Goal: Information Seeking & Learning: Learn about a topic

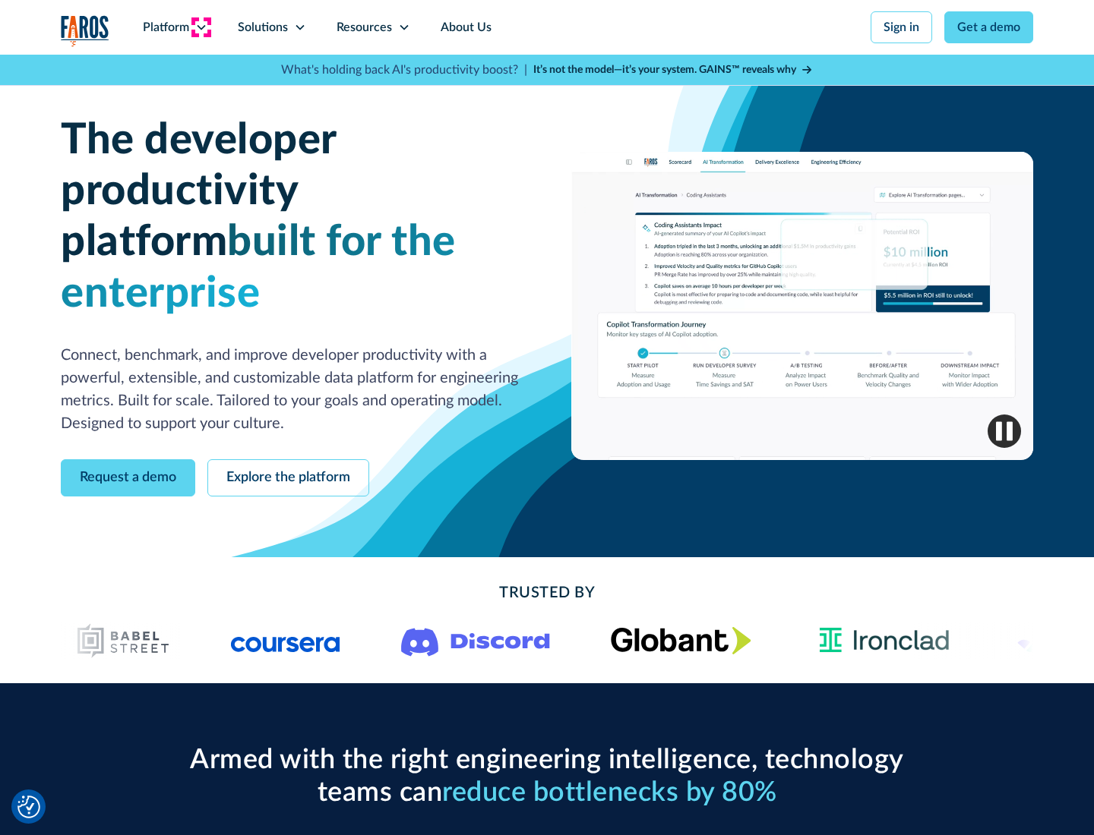
click at [201, 27] on icon at bounding box center [201, 27] width 12 height 12
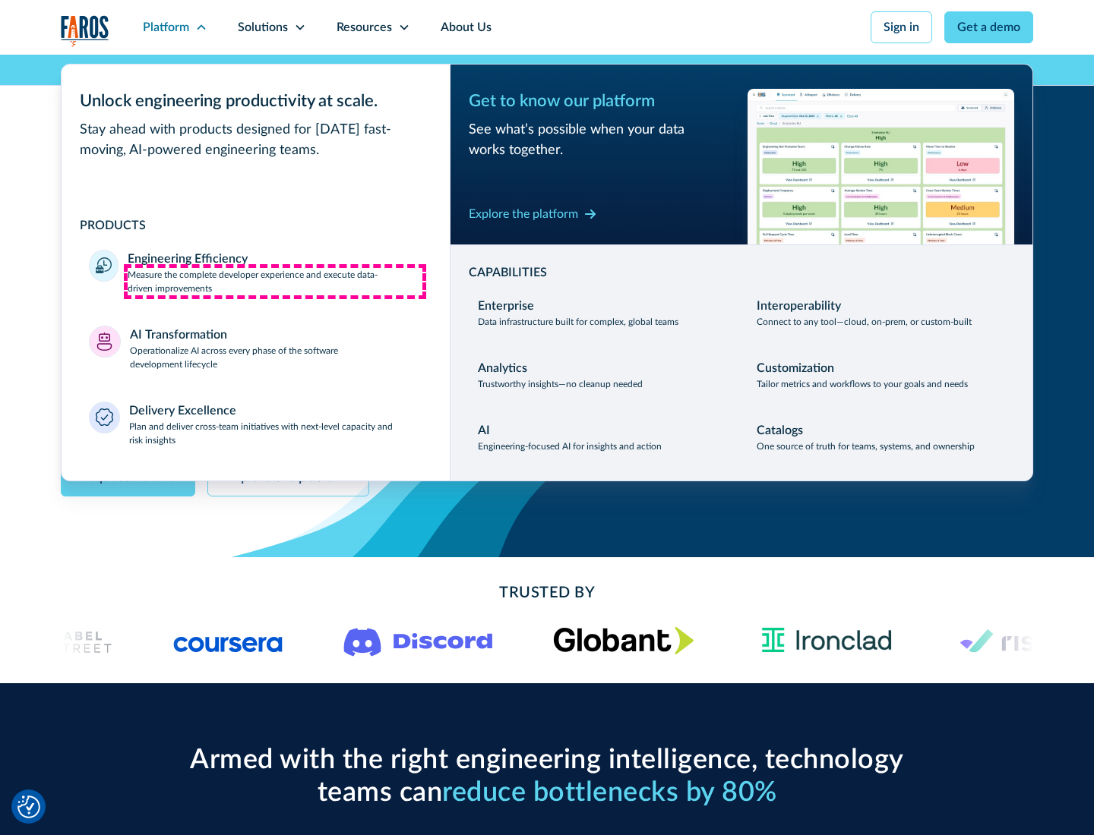
click at [275, 281] on p "Measure the complete developer experience and execute data-driven improvements" at bounding box center [275, 281] width 295 height 27
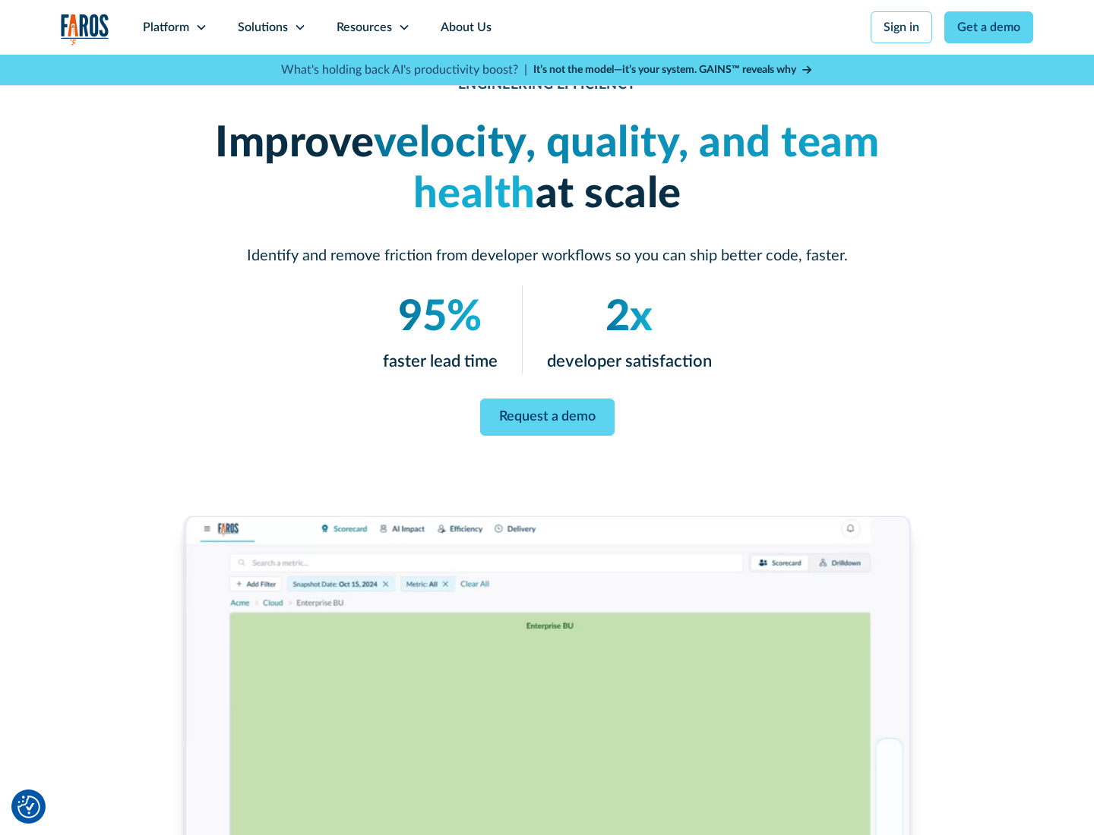
click at [547, 415] on link "Request a demo" at bounding box center [547, 417] width 134 height 37
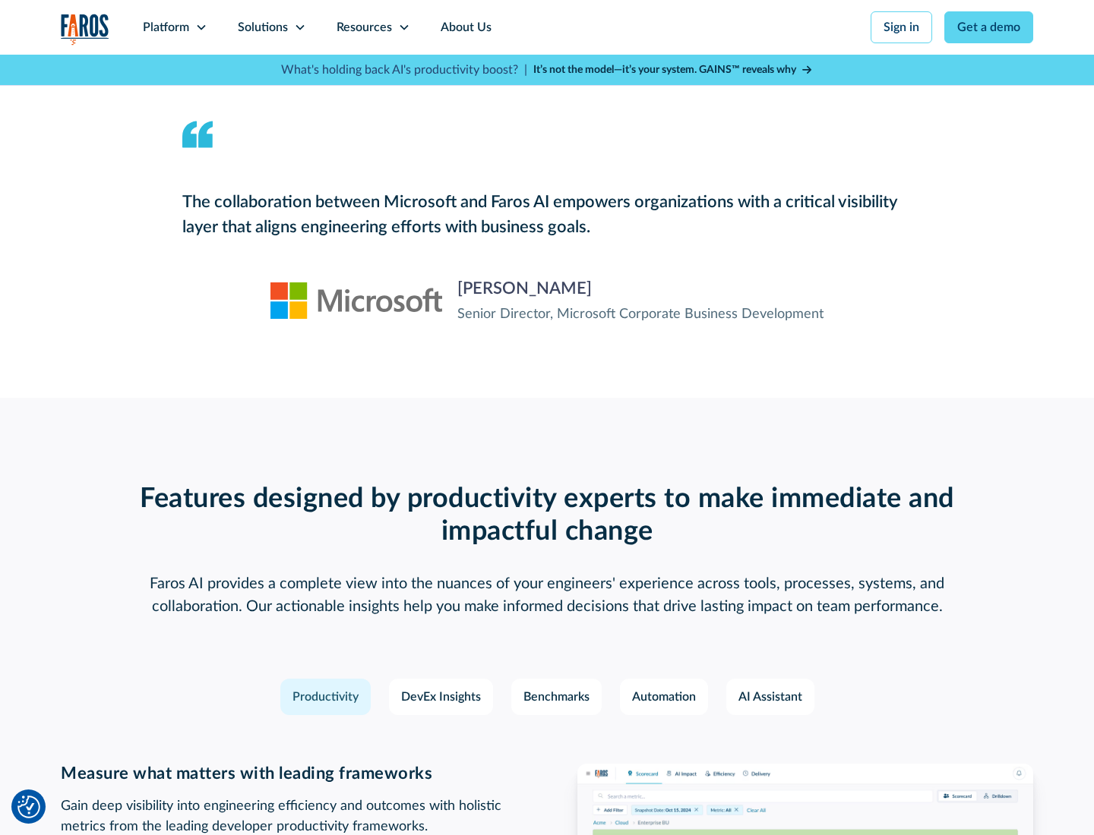
click at [201, 27] on icon at bounding box center [201, 27] width 12 height 12
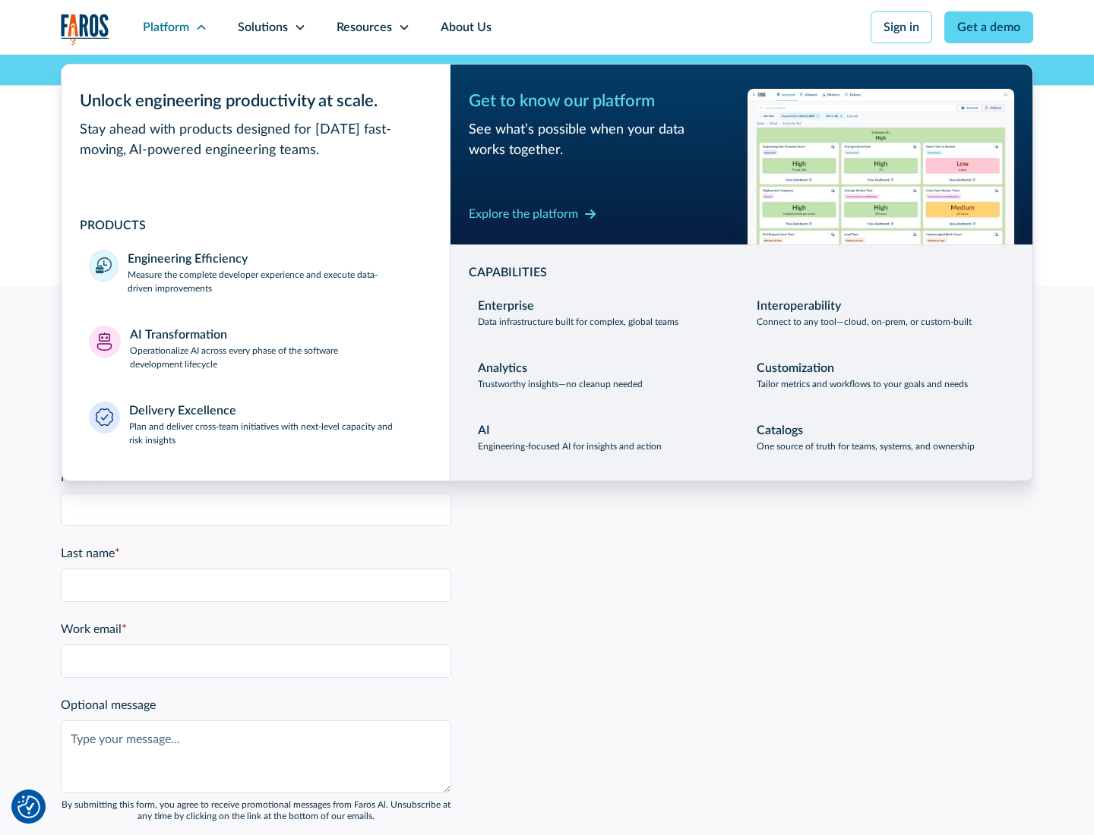
scroll to position [3332, 0]
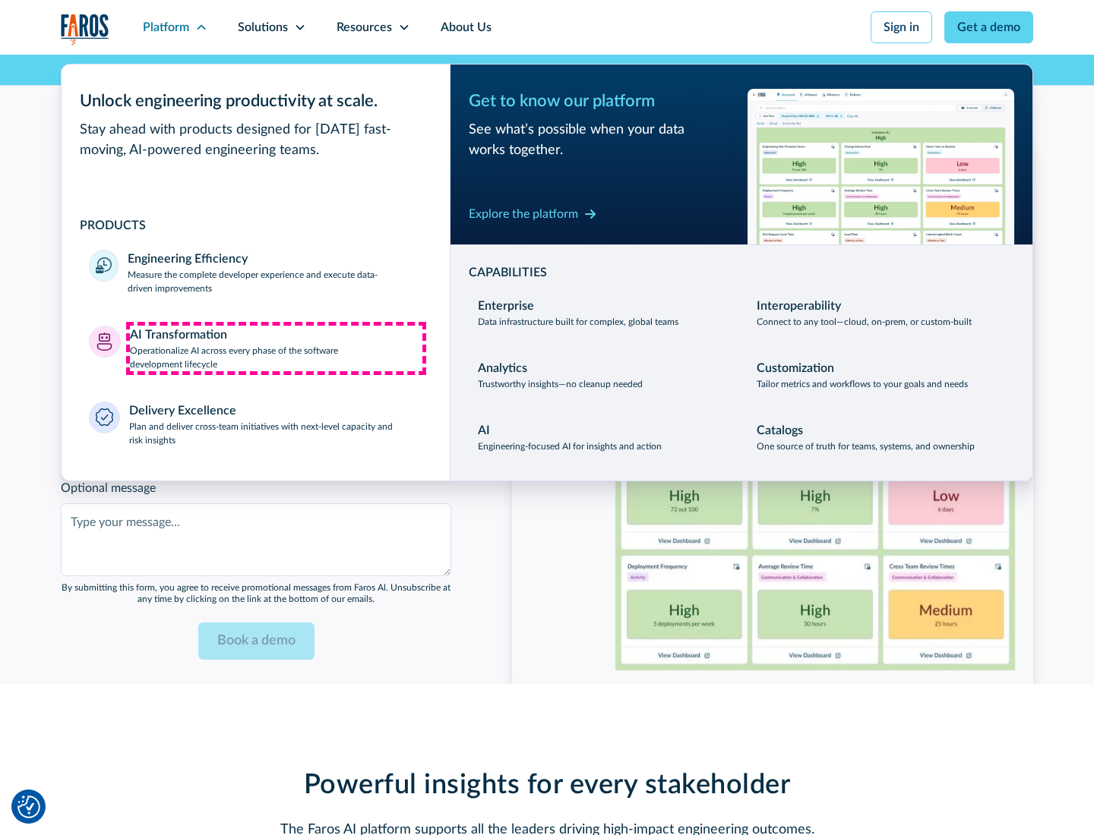
click at [276, 348] on p "Operationalize AI across every phase of the software development lifecycle" at bounding box center [276, 357] width 293 height 27
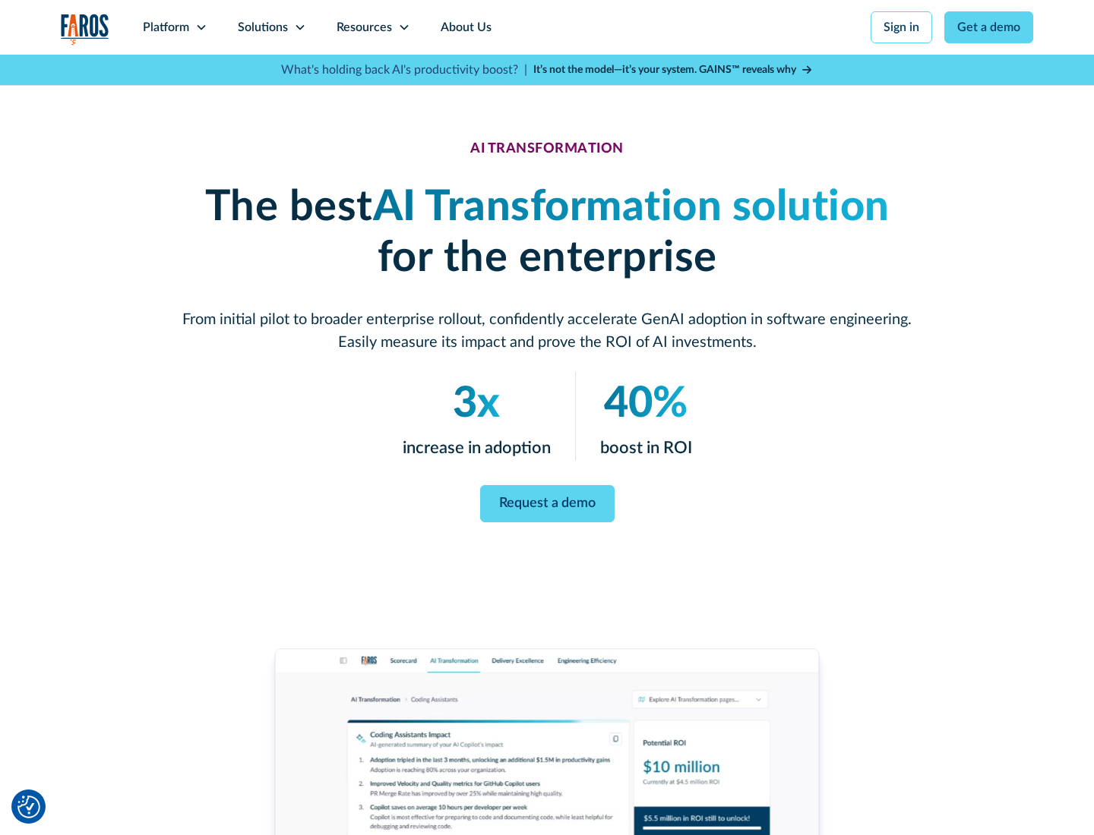
scroll to position [87, 0]
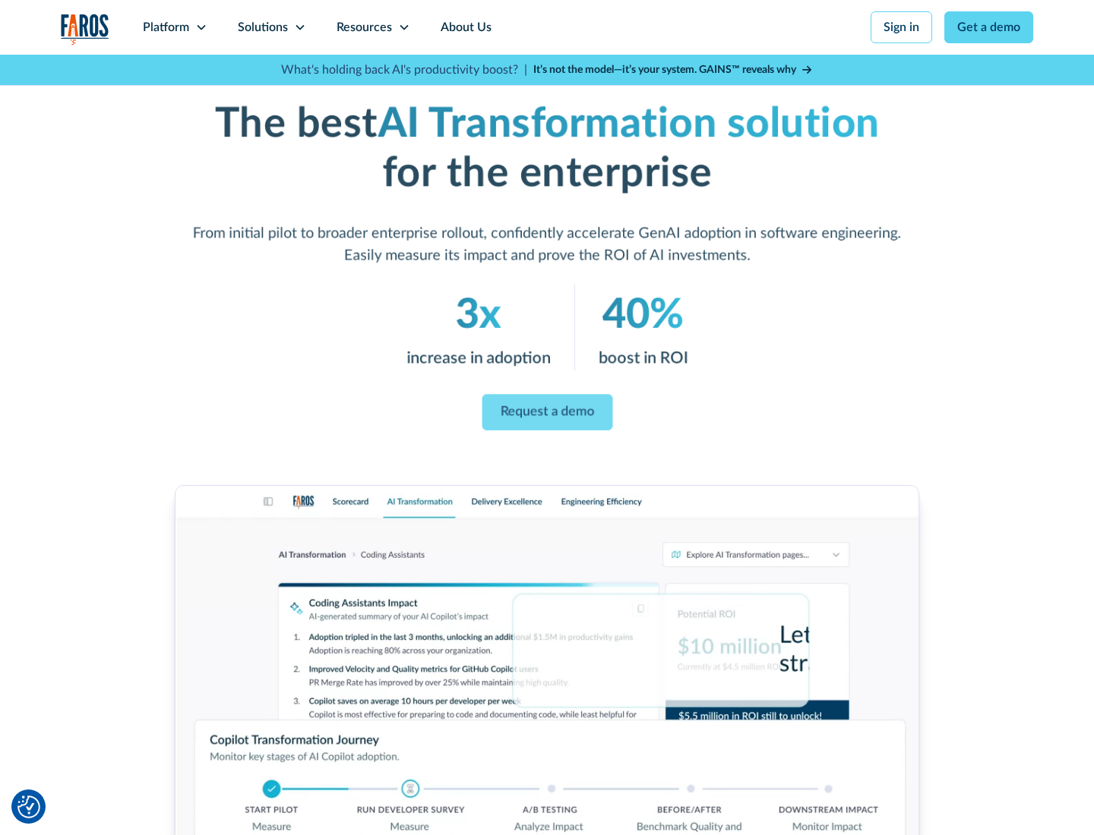
click at [547, 412] on link "Request a demo" at bounding box center [547, 413] width 131 height 36
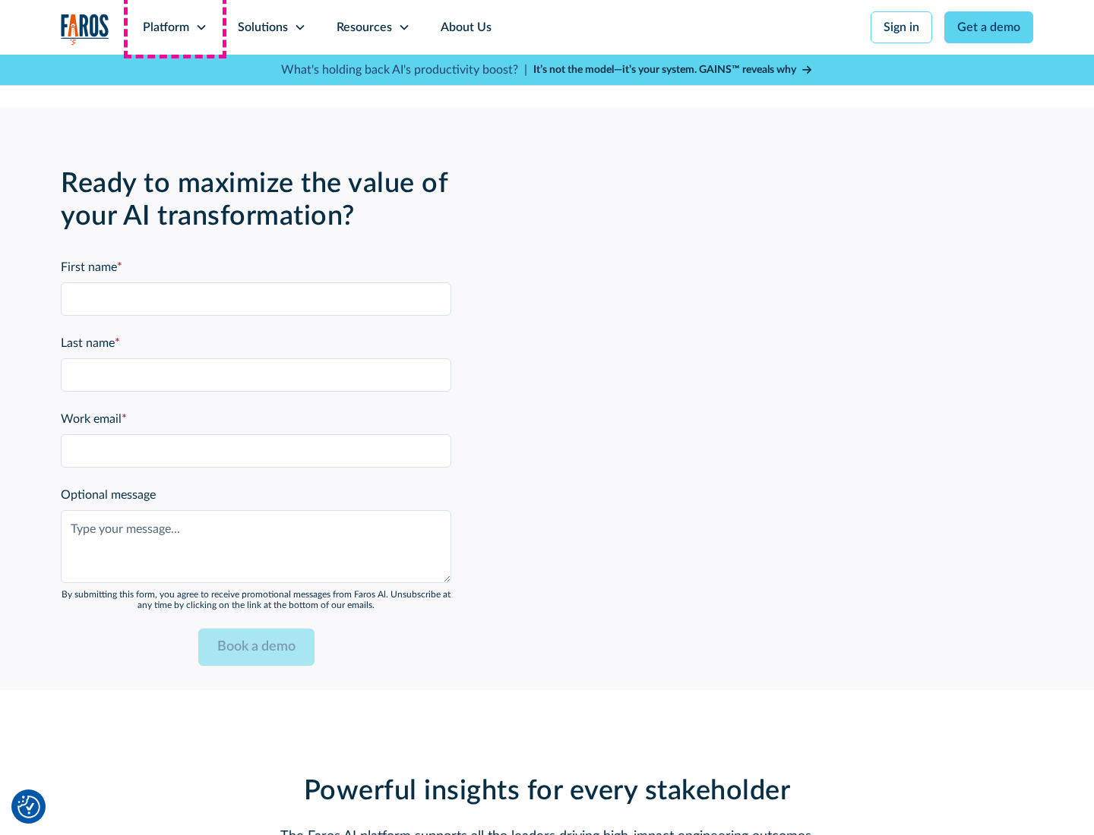
click at [175, 27] on div "Platform" at bounding box center [166, 27] width 46 height 18
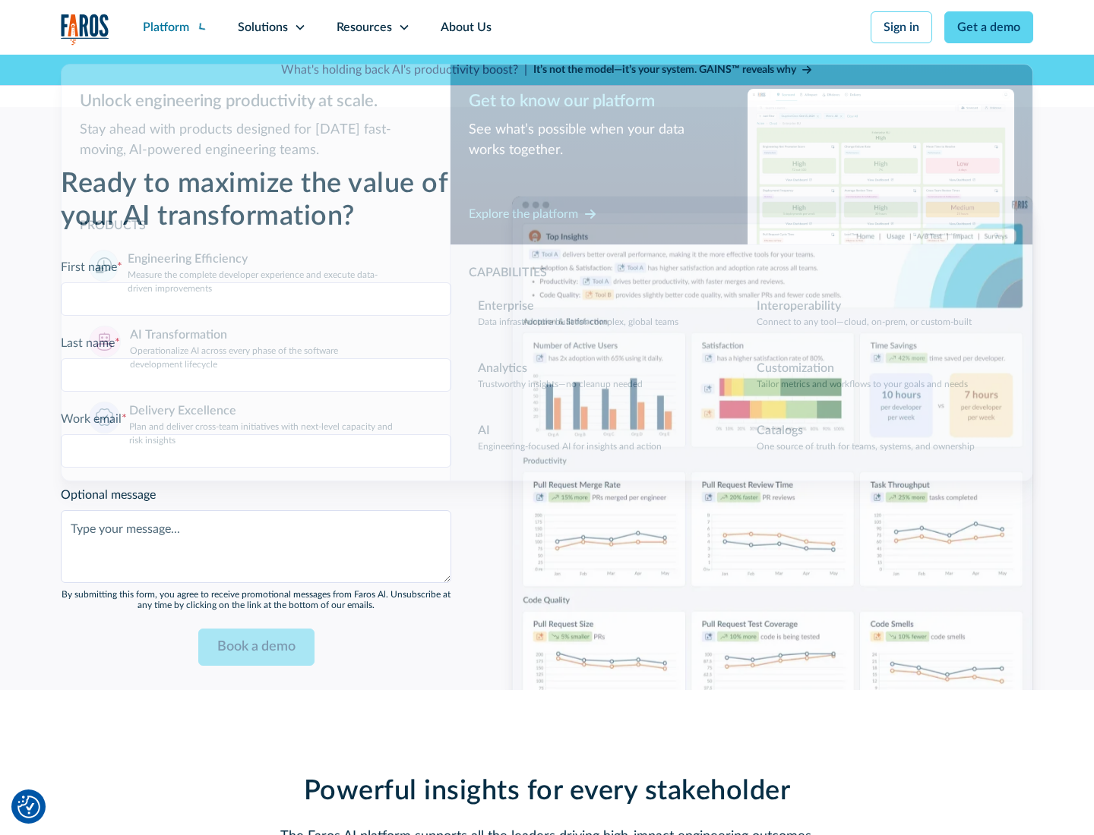
scroll to position [3697, 0]
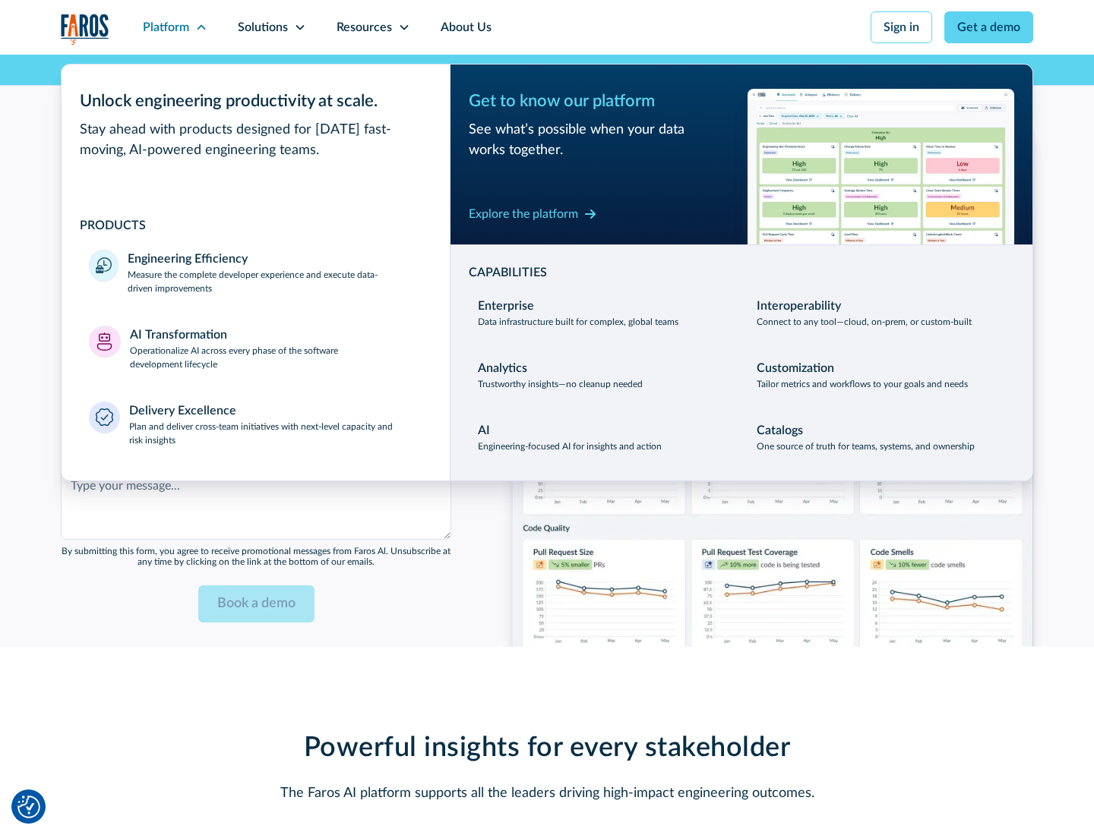
click at [523, 213] on div "Explore the platform" at bounding box center [523, 214] width 109 height 18
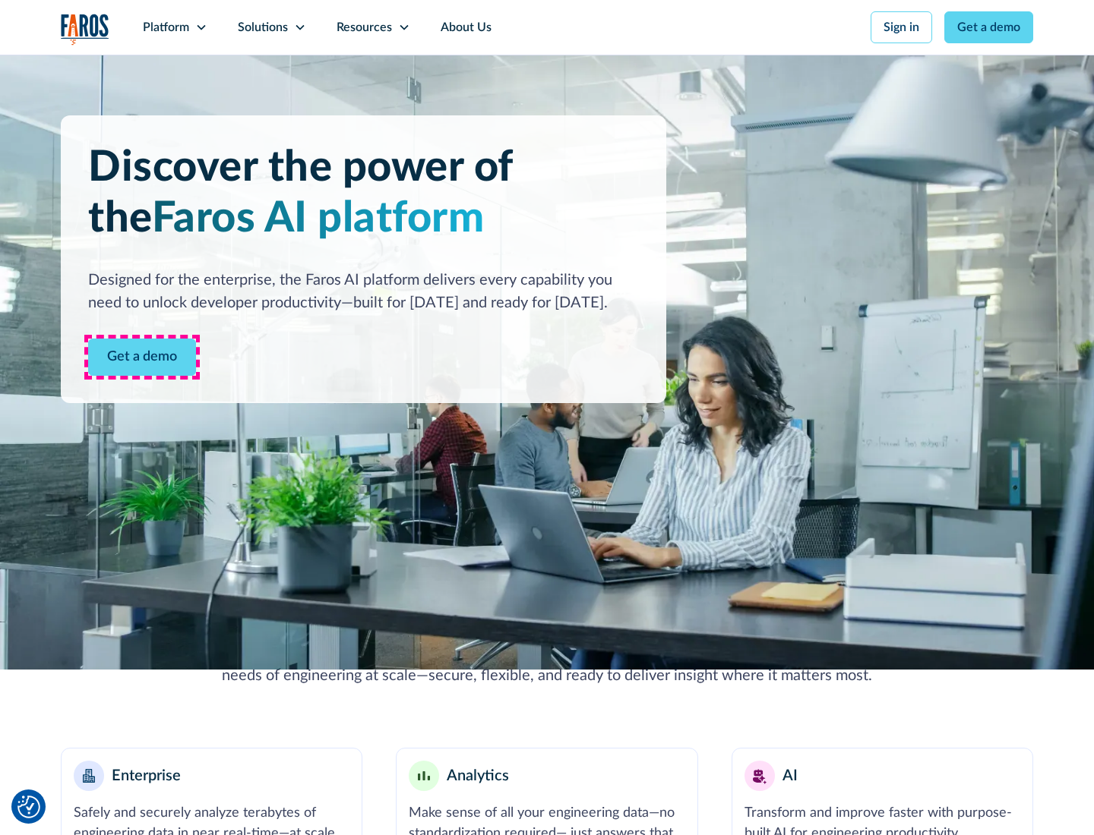
click at [142, 357] on link "Get a demo" at bounding box center [142, 357] width 108 height 37
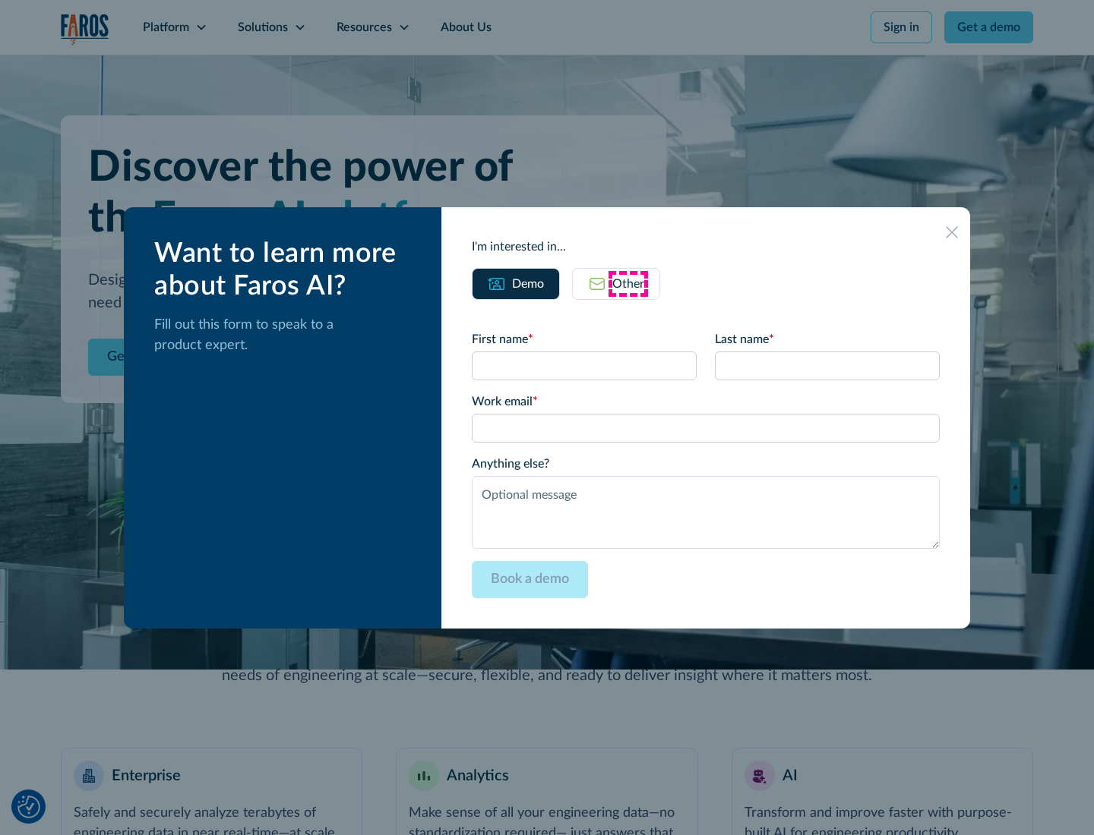
click at [628, 283] on div "Other" at bounding box center [628, 284] width 32 height 18
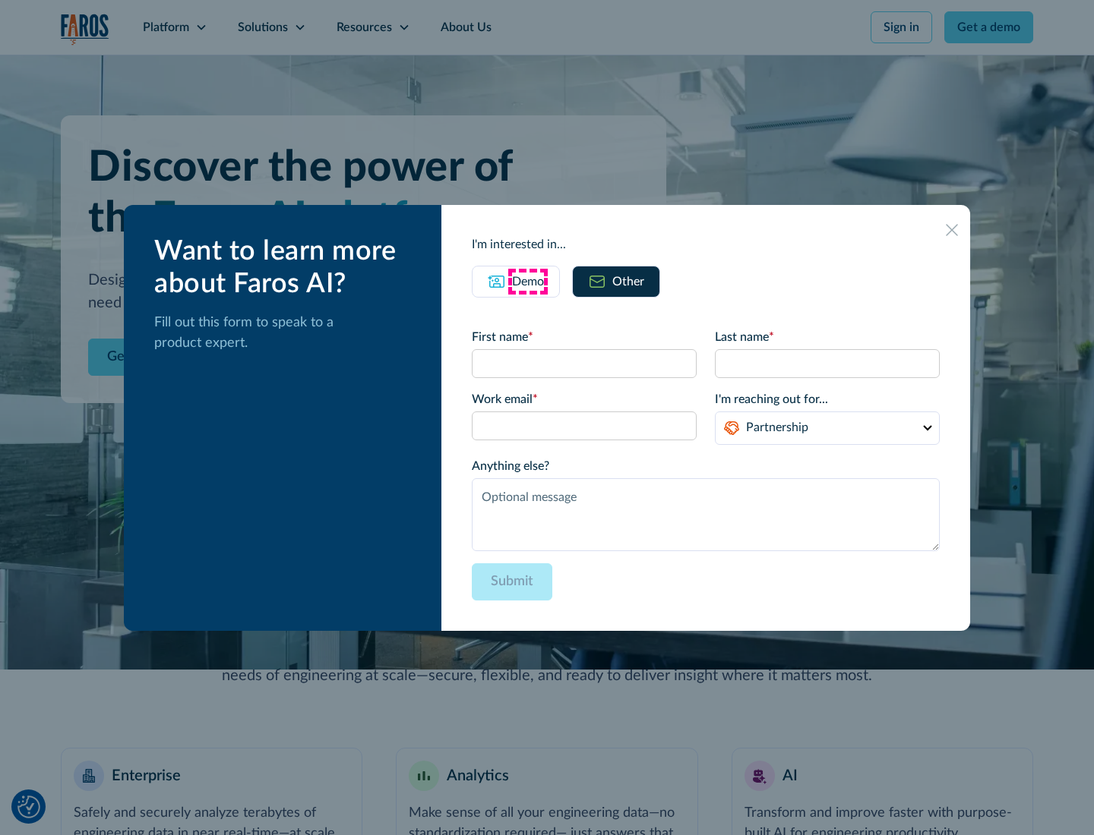
click at [528, 281] on div "Demo" at bounding box center [528, 282] width 32 height 18
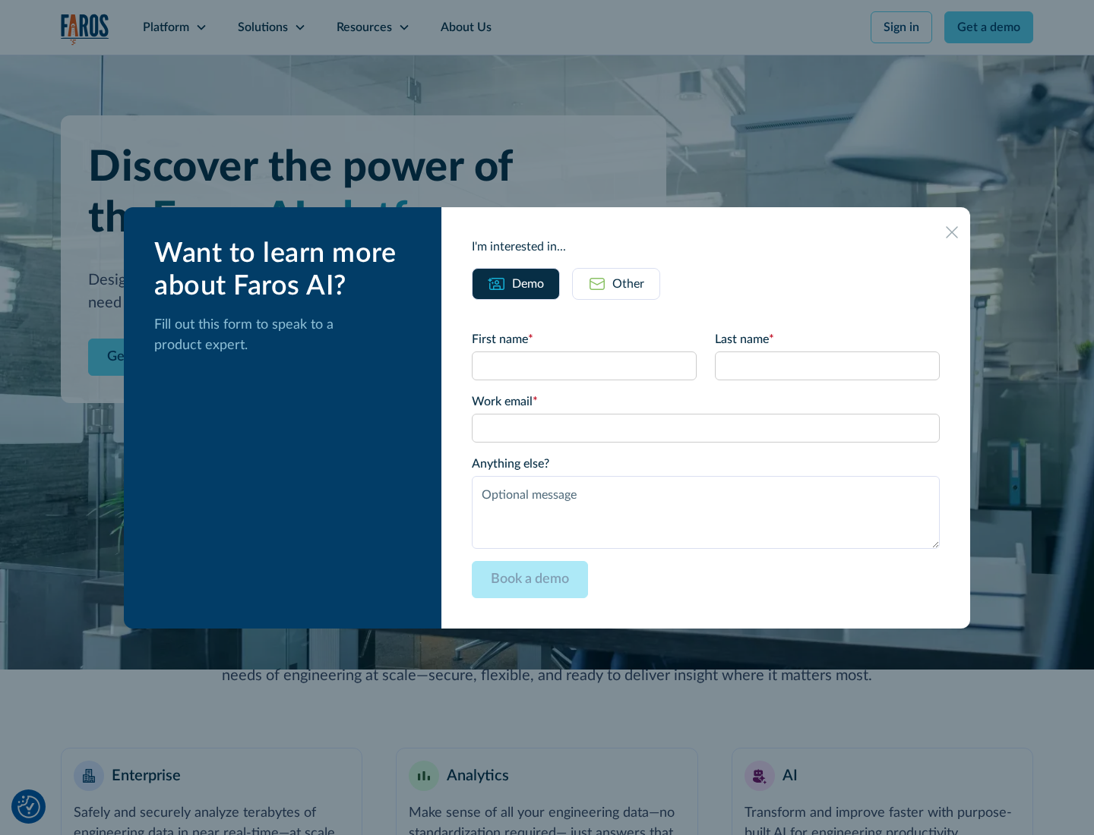
click at [952, 232] on icon at bounding box center [952, 232] width 12 height 12
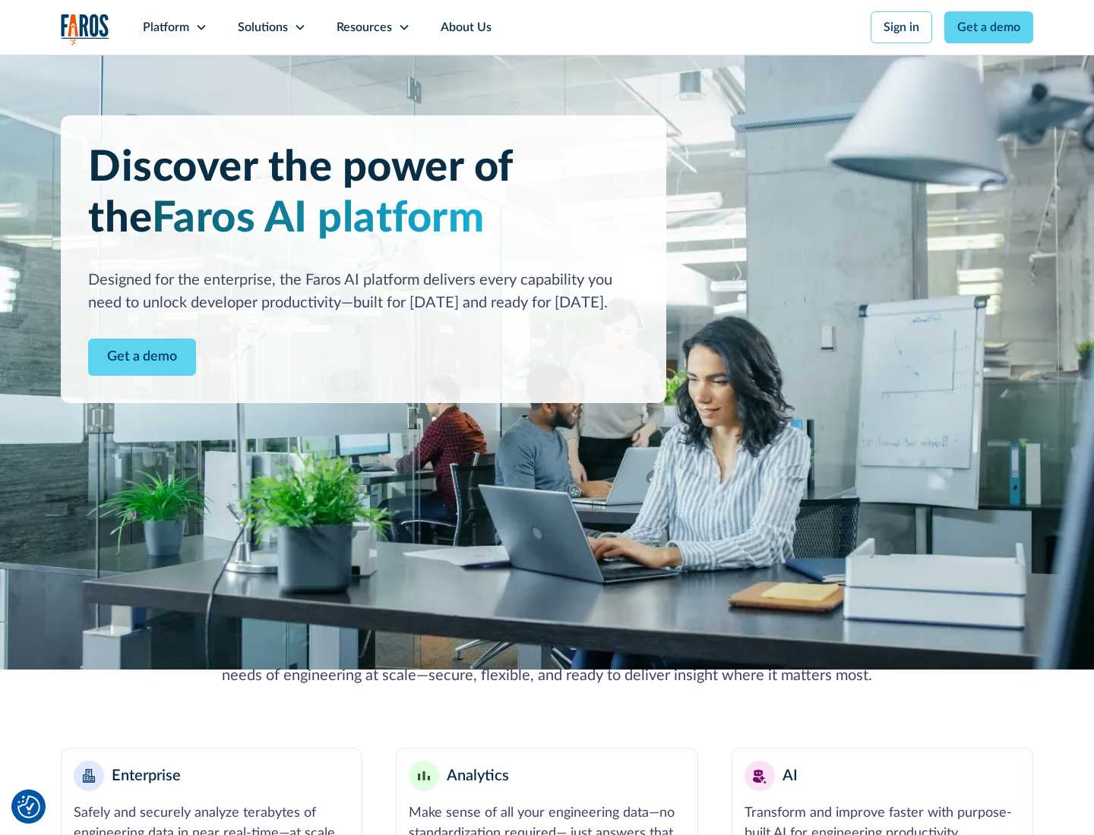
click at [201, 27] on icon at bounding box center [201, 27] width 12 height 12
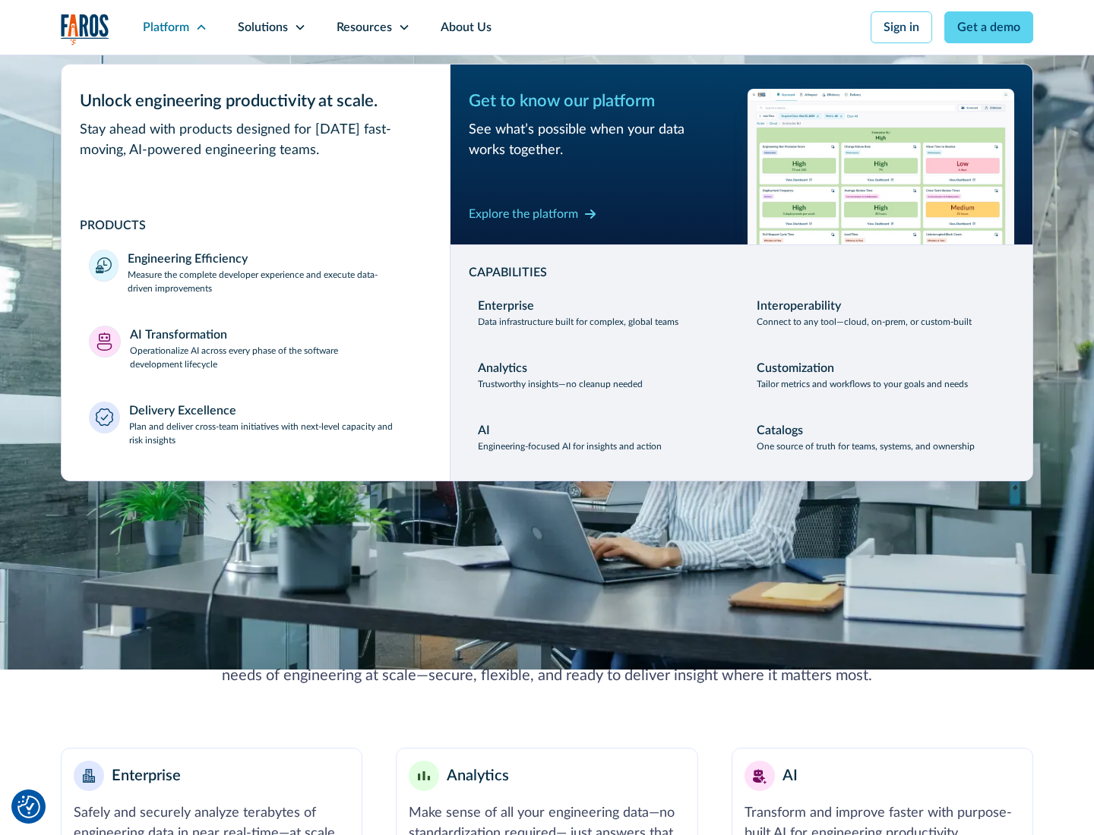
click at [275, 433] on p "Plan and deliver cross-team initiatives with next-level capacity and risk insig…" at bounding box center [276, 433] width 294 height 27
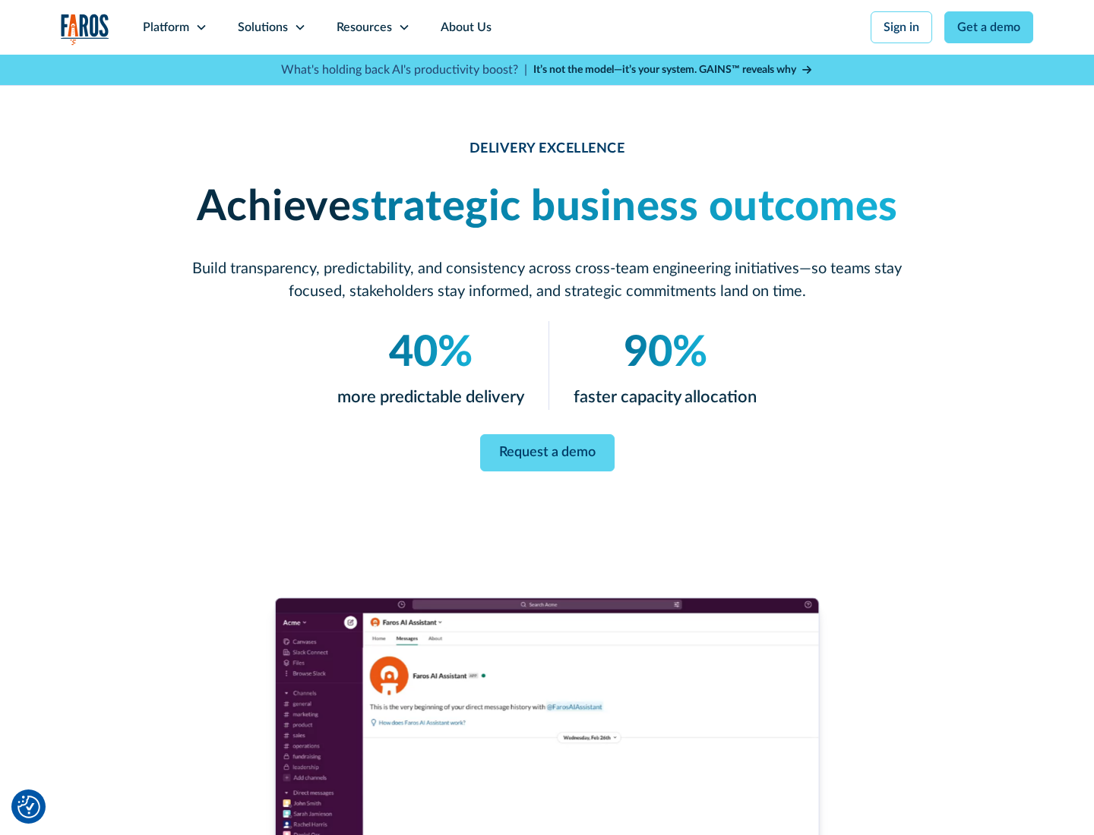
click at [299, 27] on icon at bounding box center [300, 27] width 12 height 12
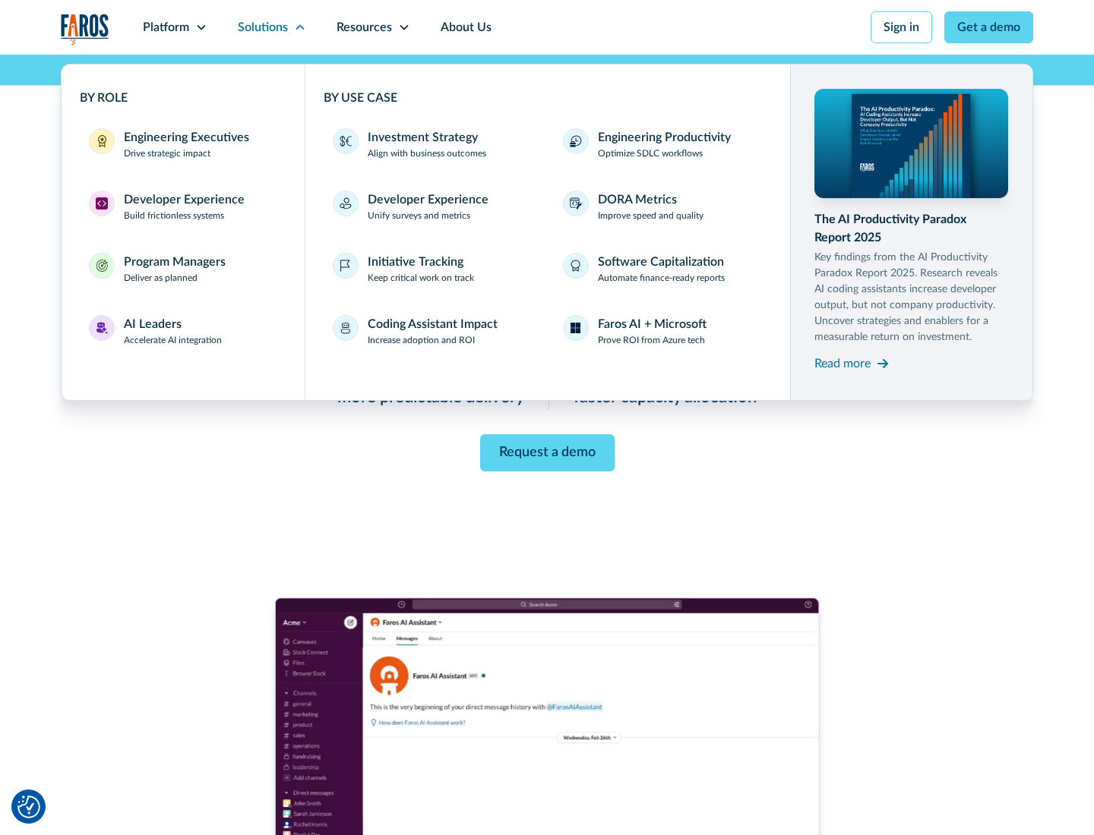
click at [182, 144] on div "Engineering Executives" at bounding box center [186, 137] width 125 height 18
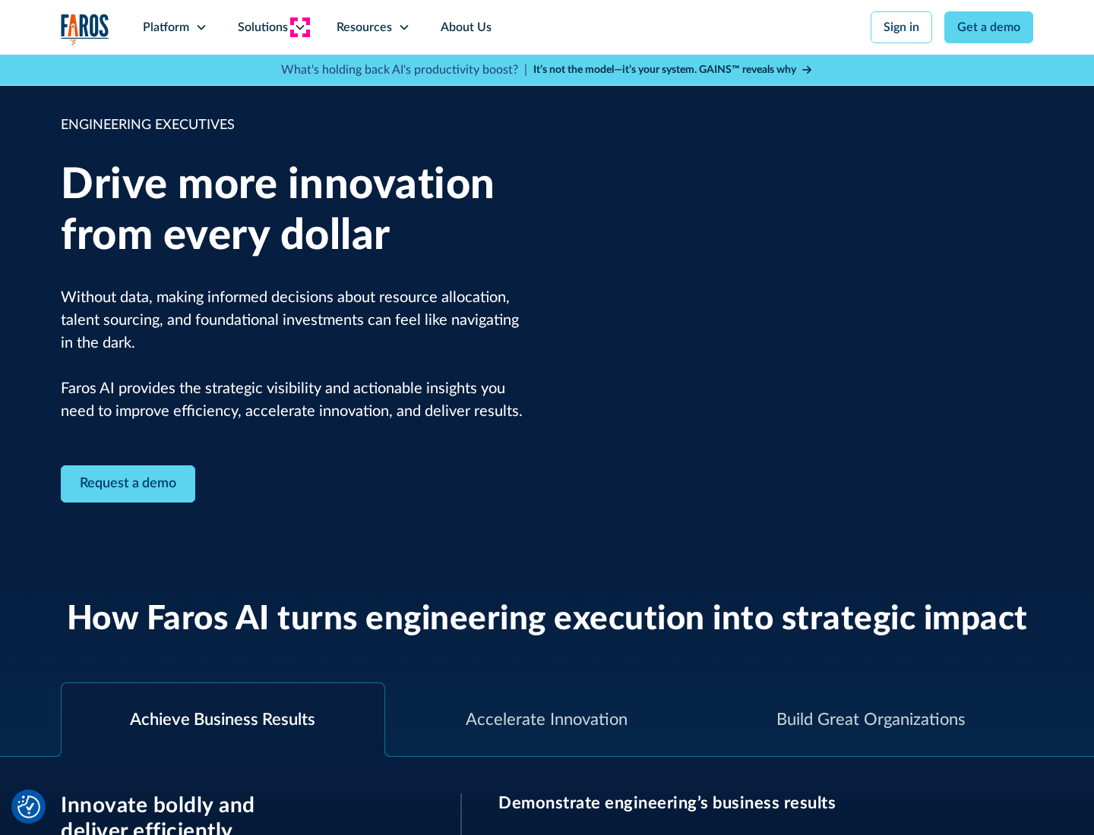
click at [299, 27] on icon at bounding box center [300, 27] width 12 height 12
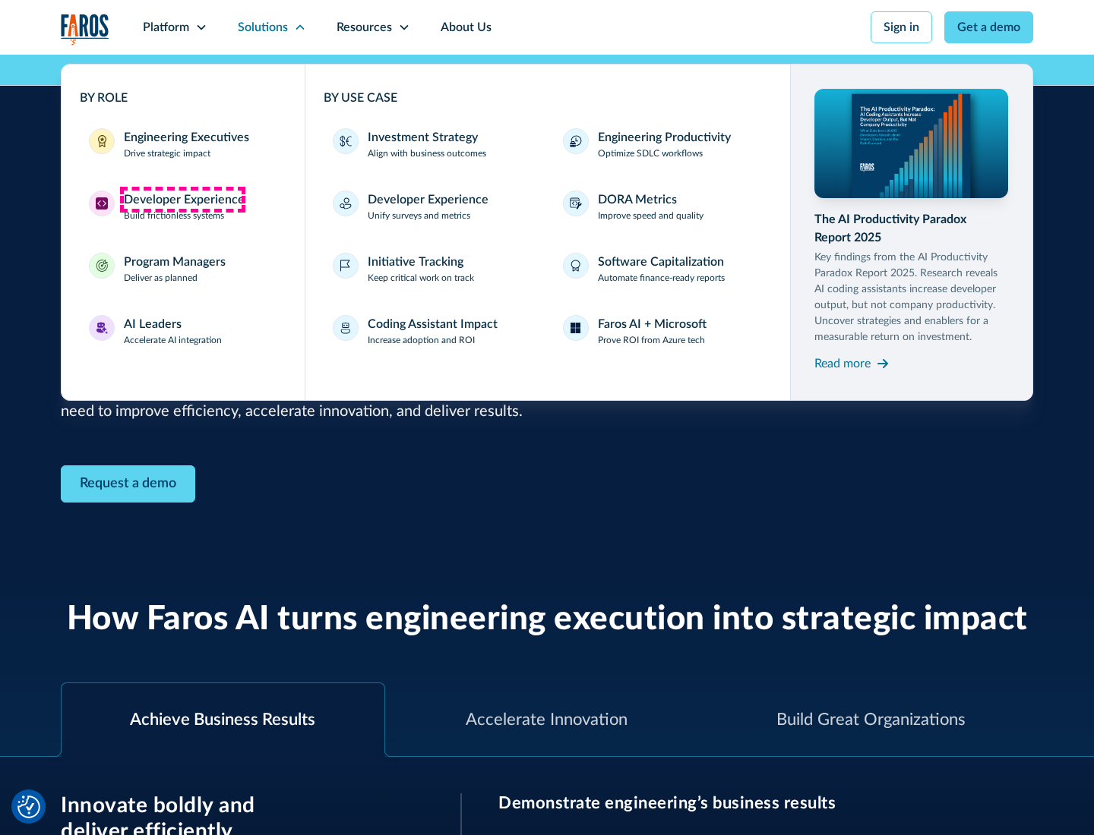
click at [182, 200] on div "Developer Experience" at bounding box center [184, 200] width 121 height 18
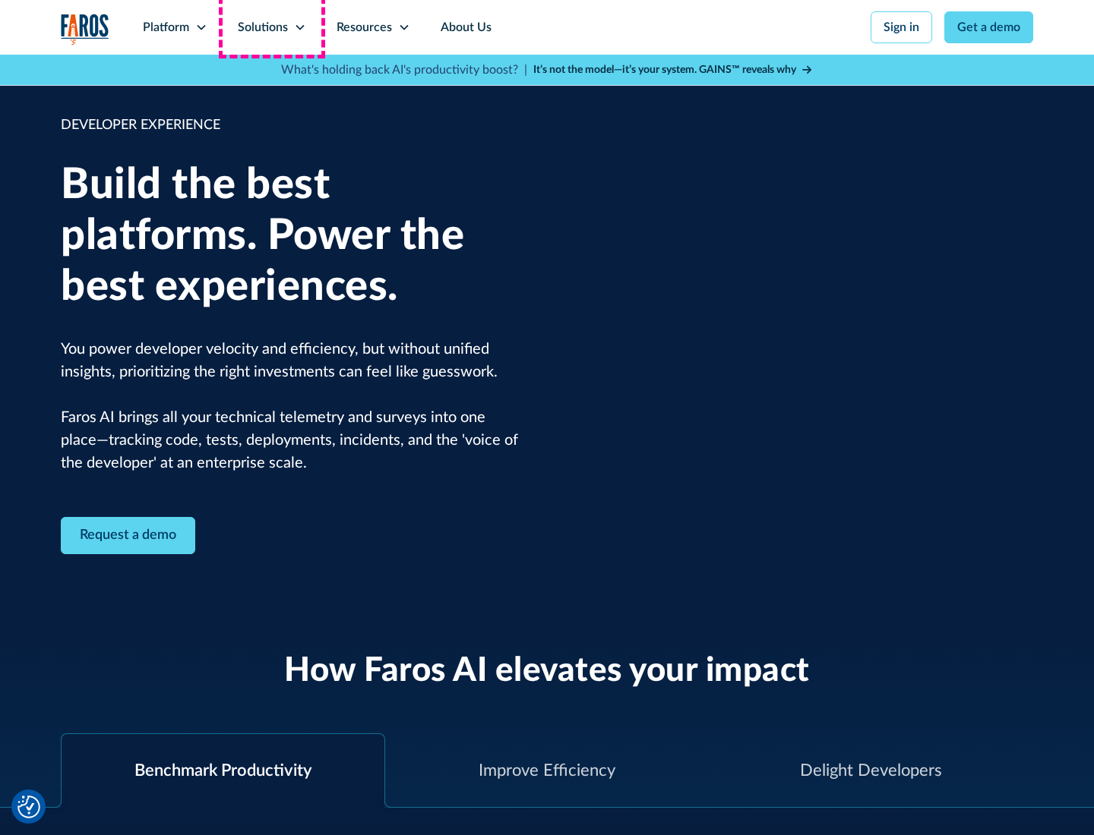
click at [271, 27] on div "Solutions" at bounding box center [263, 27] width 50 height 18
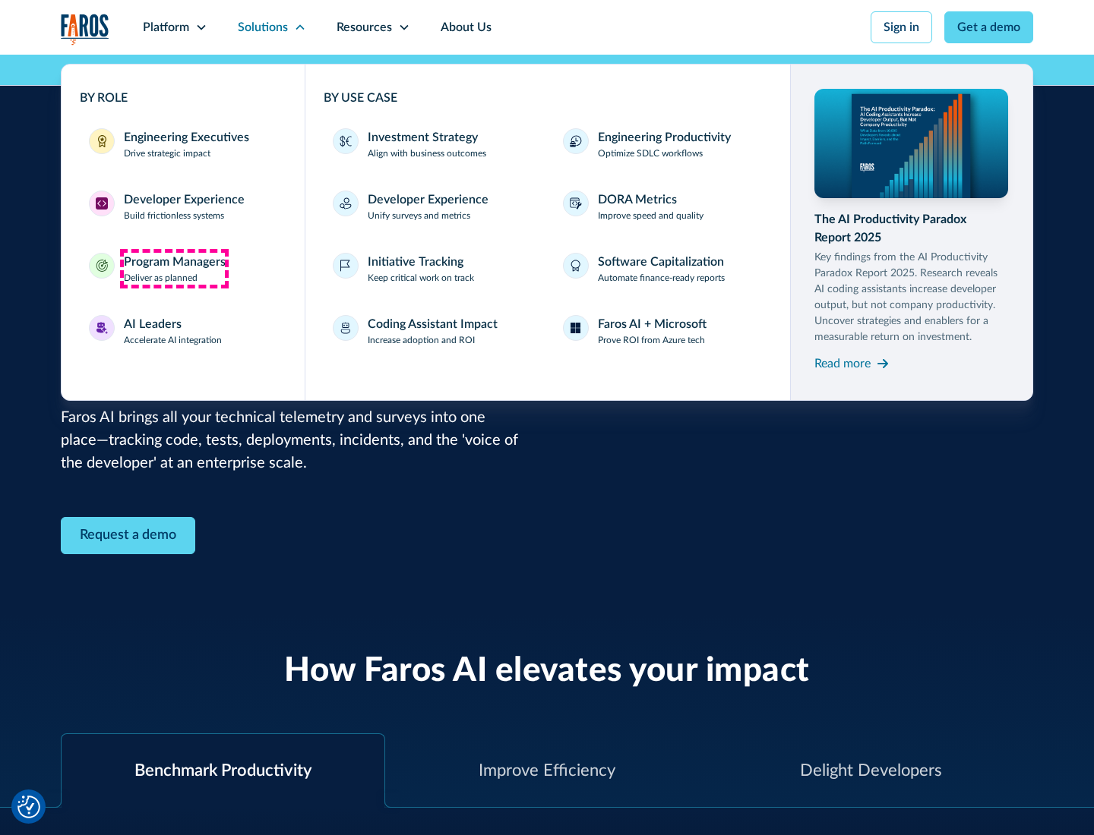
click at [174, 269] on div "Program Managers" at bounding box center [175, 262] width 102 height 18
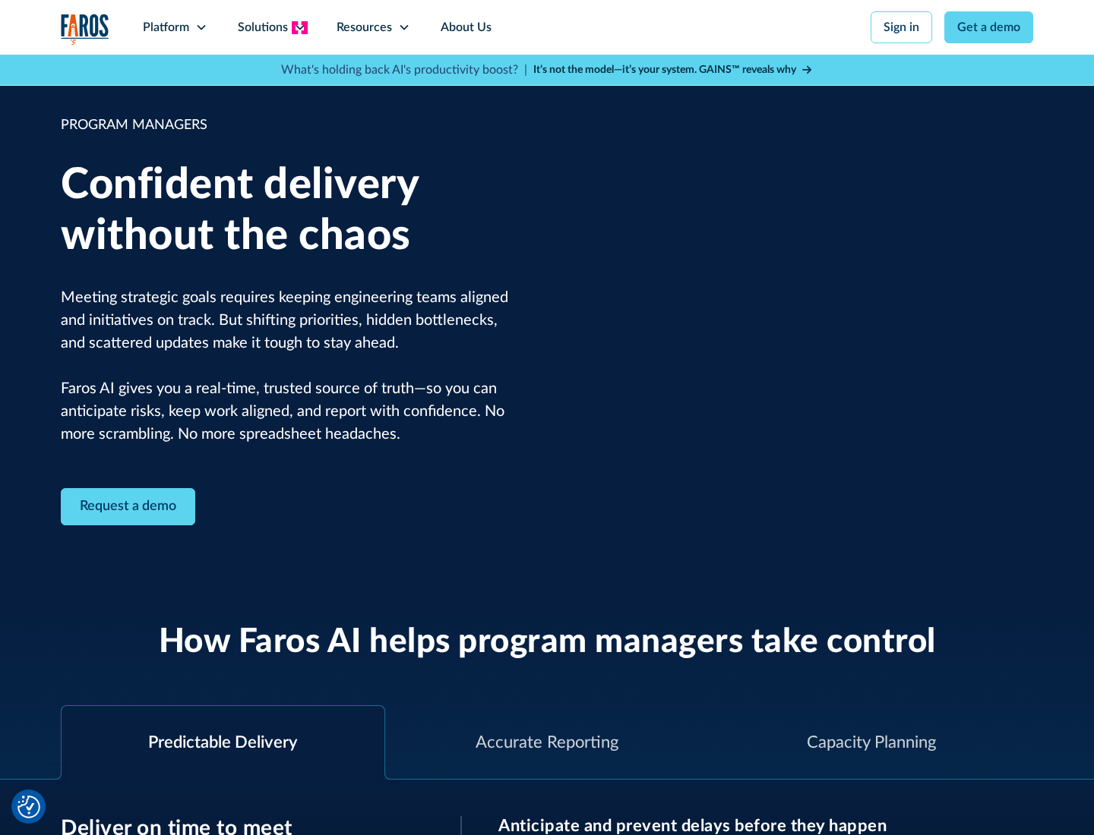
click at [299, 27] on icon at bounding box center [300, 27] width 12 height 12
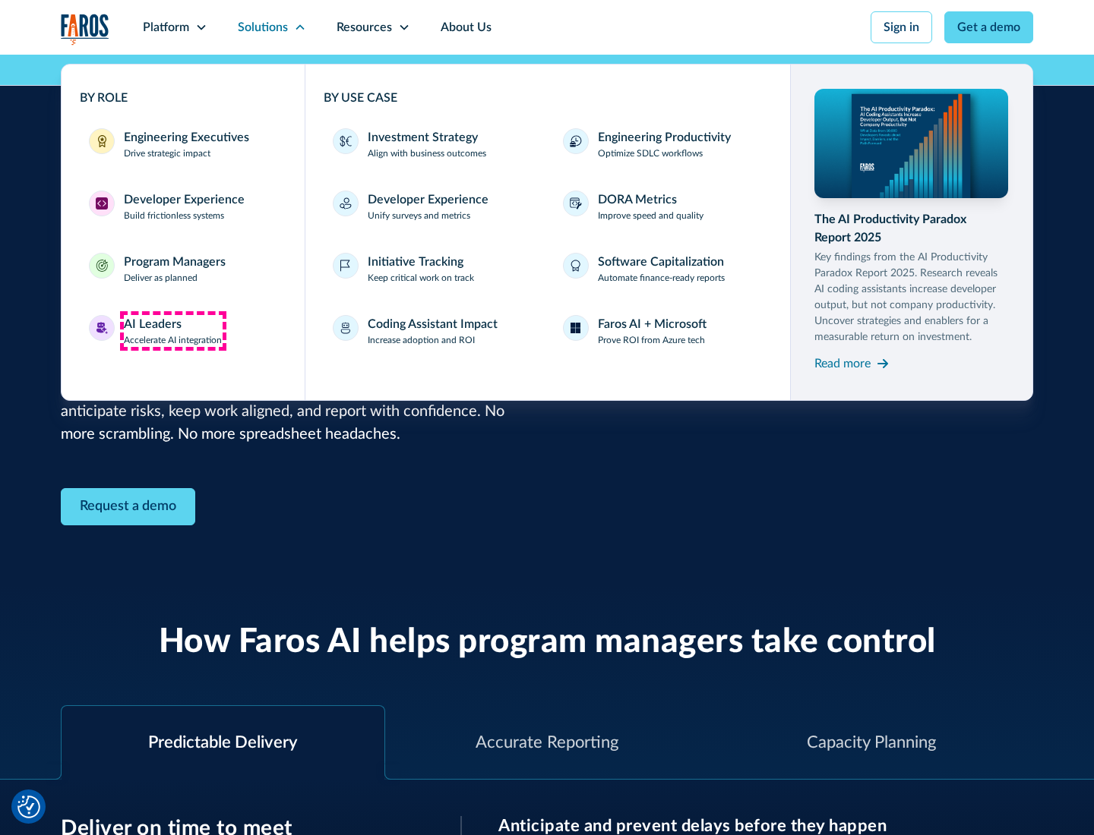
click at [173, 331] on div "AI Leaders" at bounding box center [153, 324] width 58 height 18
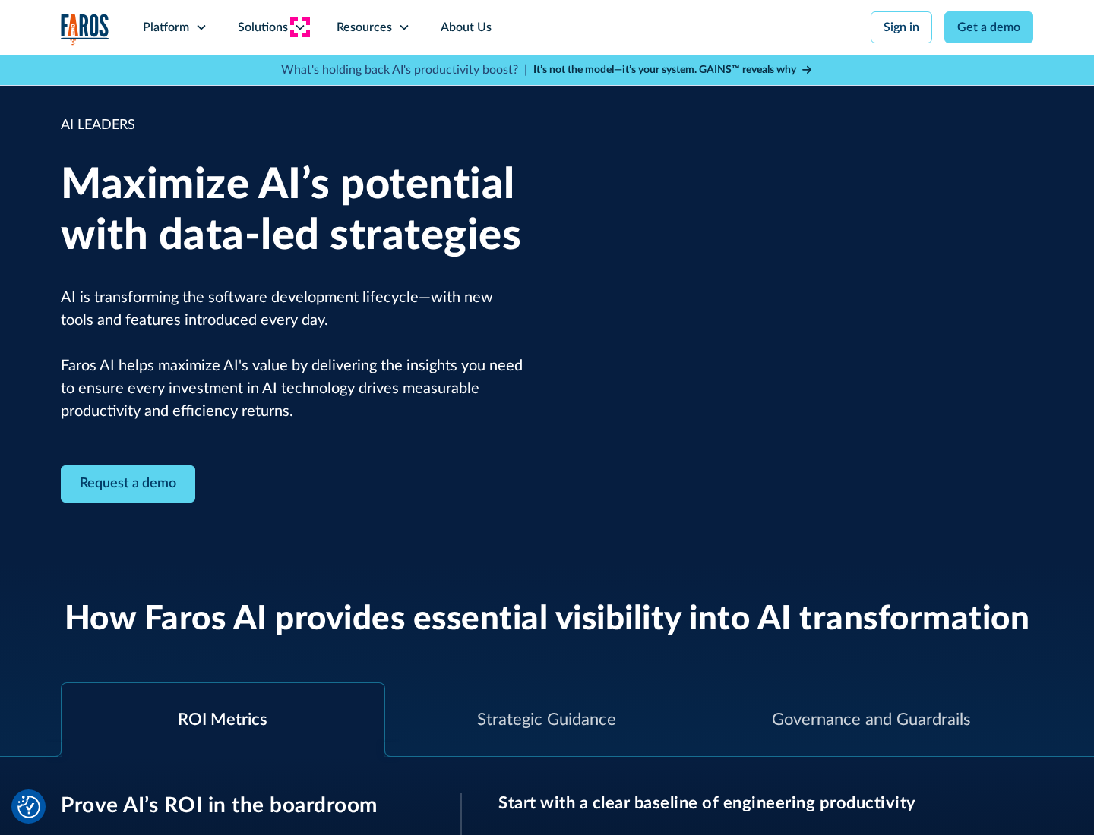
click at [299, 27] on icon at bounding box center [300, 27] width 12 height 12
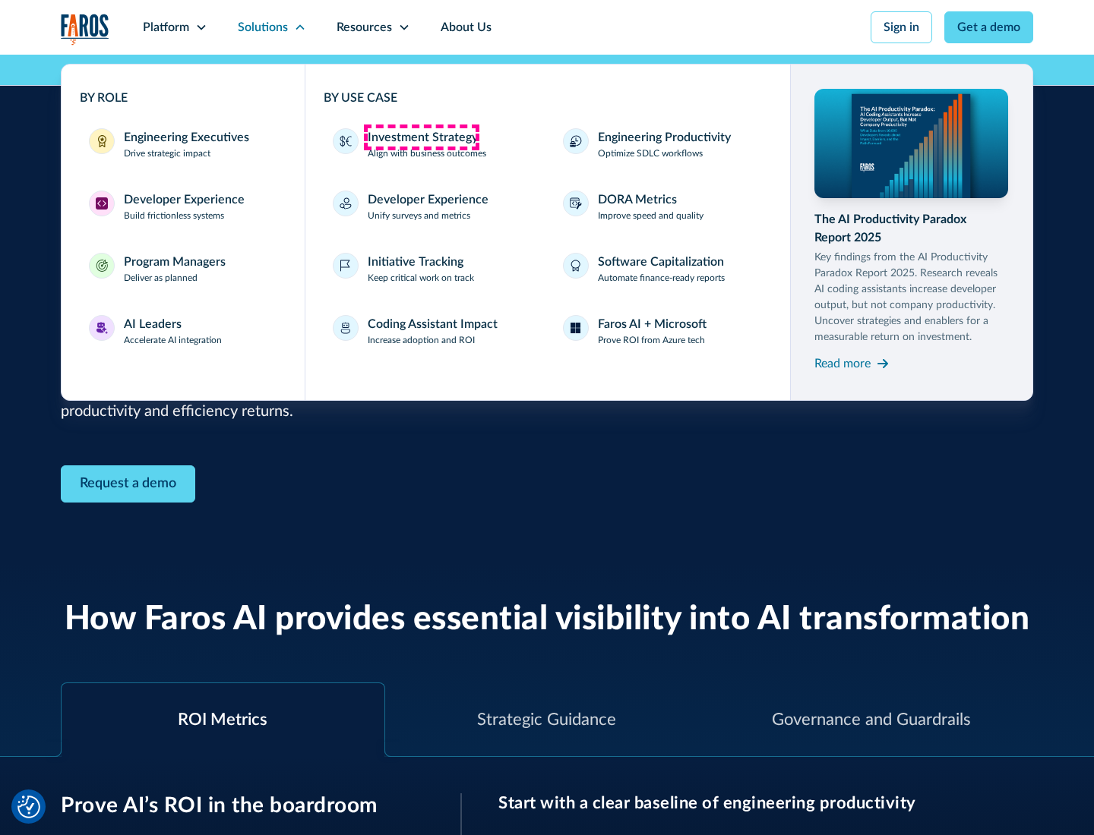
click at [421, 137] on div "Investment Strategy" at bounding box center [423, 137] width 110 height 18
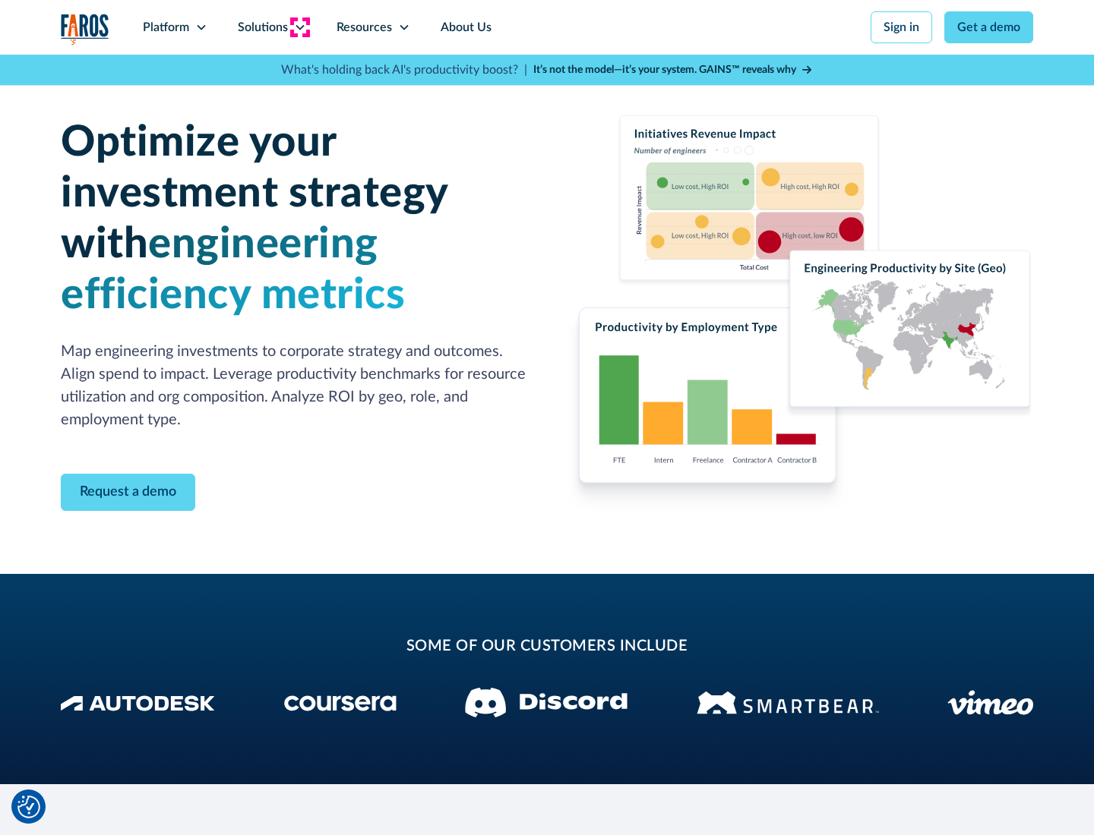
click at [299, 27] on icon at bounding box center [300, 27] width 12 height 12
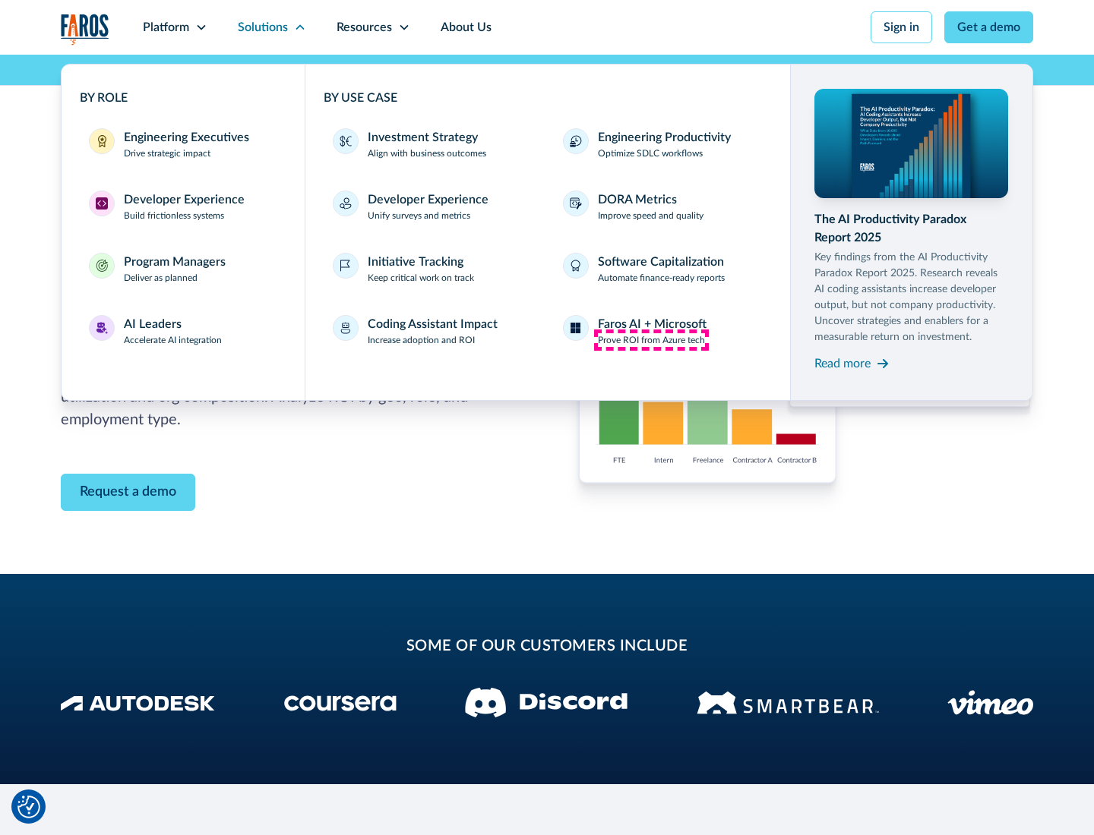
click at [651, 340] on p "Prove ROI from Azure tech" at bounding box center [651, 340] width 107 height 14
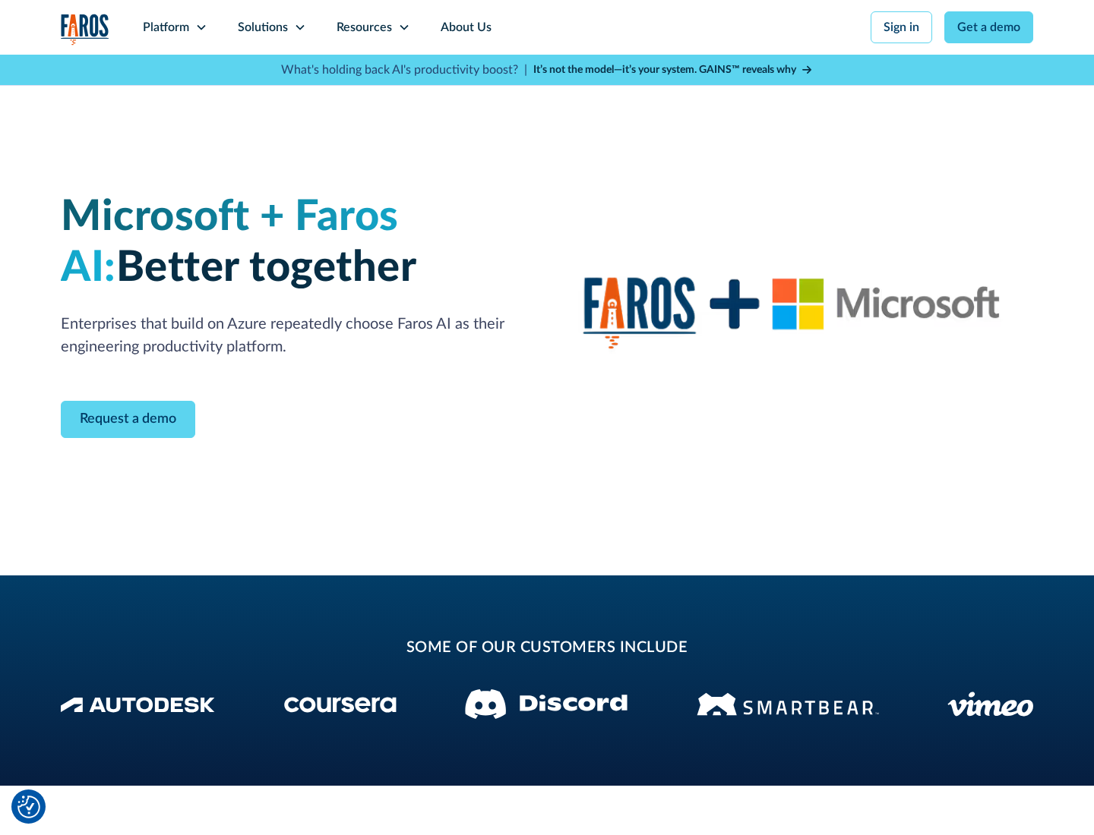
click at [299, 27] on icon at bounding box center [300, 27] width 12 height 12
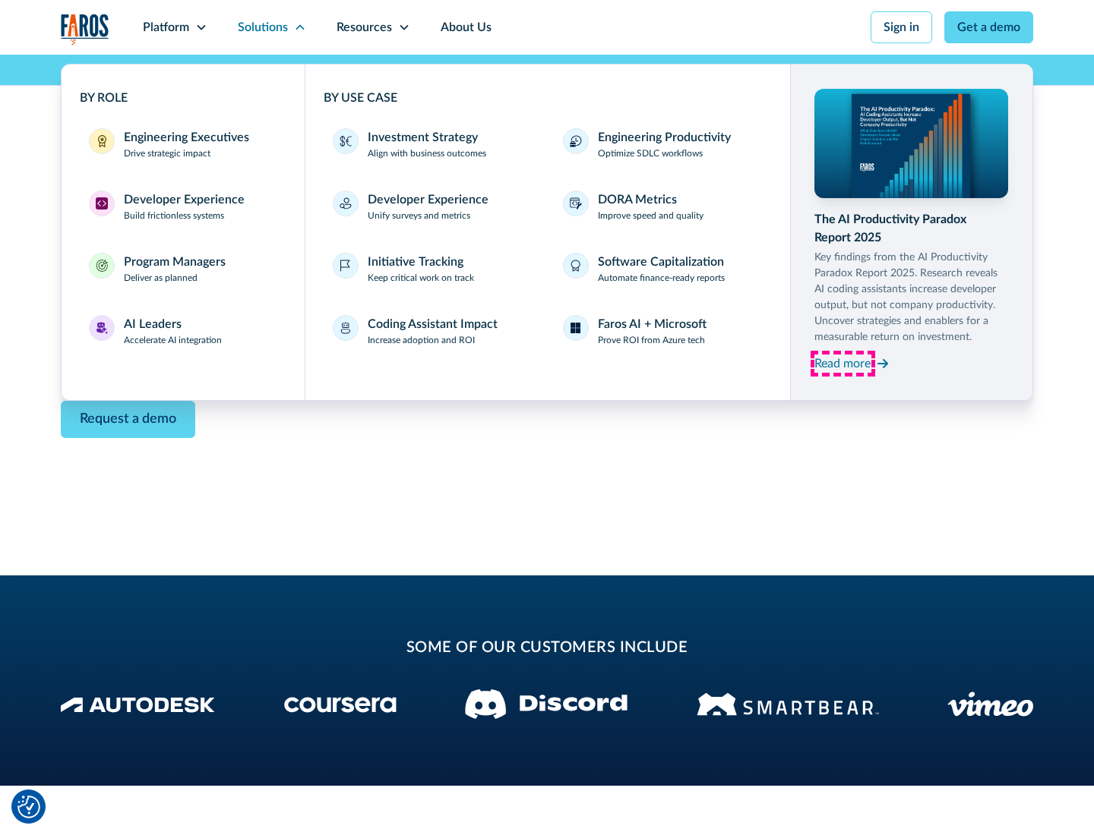
click at [842, 363] on div "Read more" at bounding box center [842, 364] width 56 height 18
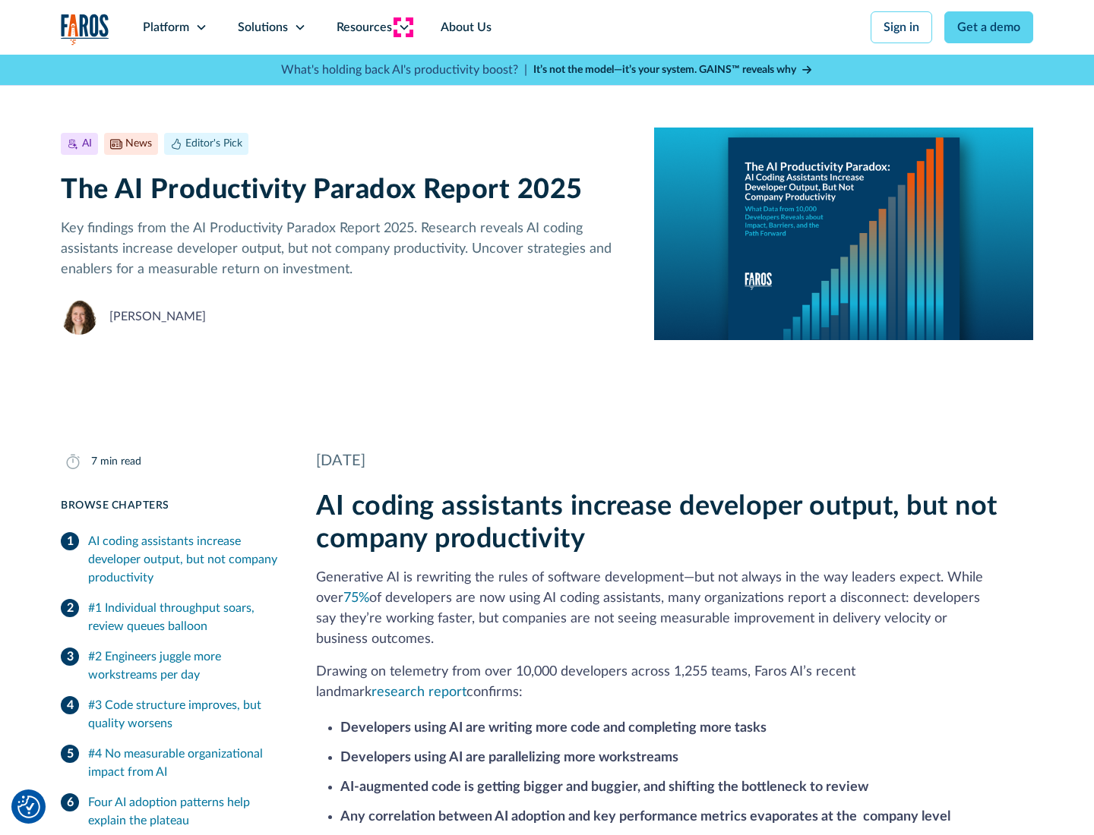
click at [403, 27] on icon at bounding box center [404, 27] width 12 height 12
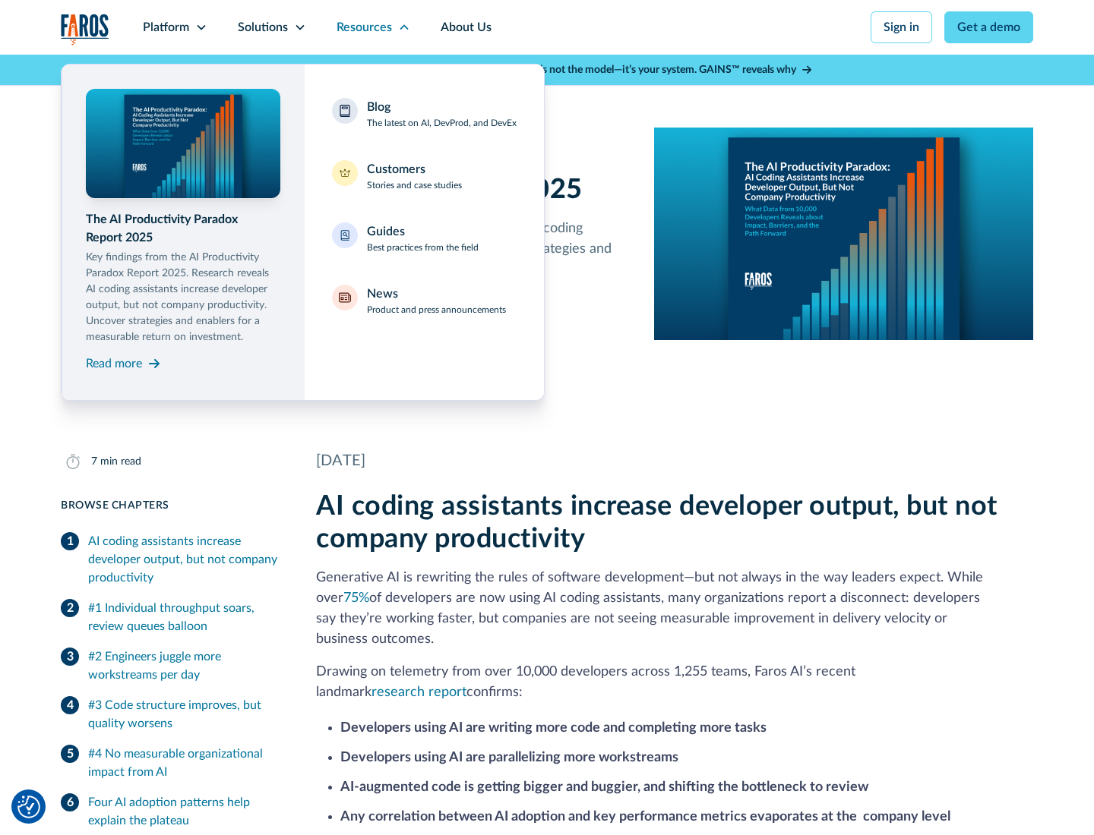
click at [441, 114] on div "Blog The latest on AI, DevProd, and DevEx" at bounding box center [442, 114] width 150 height 32
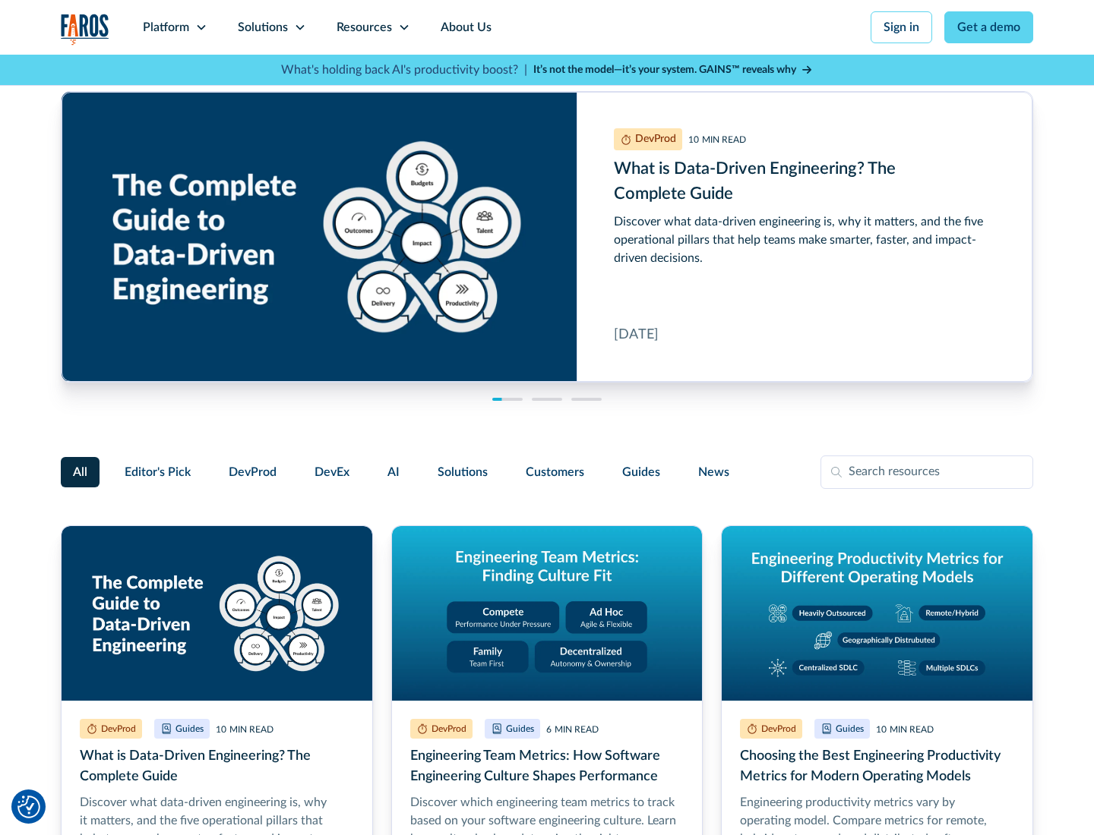
click at [989, 27] on link "Get a demo" at bounding box center [988, 27] width 89 height 32
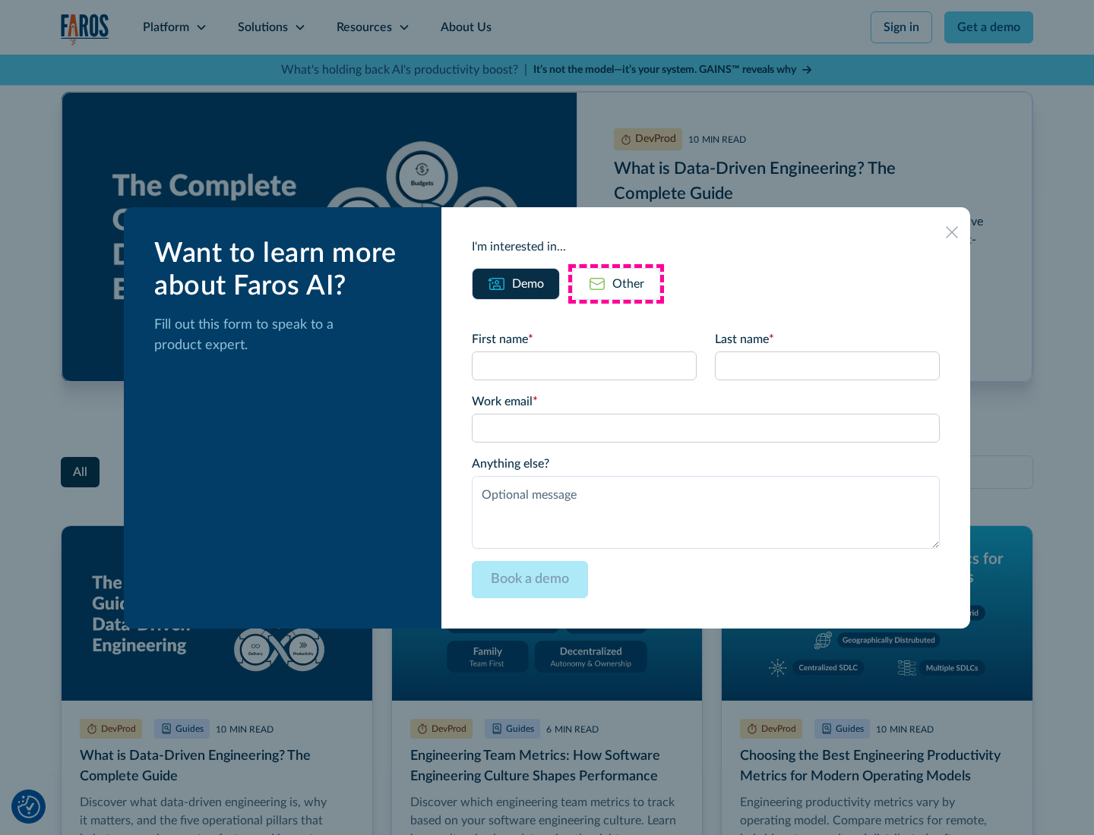
click at [616, 283] on div "Other" at bounding box center [628, 284] width 32 height 18
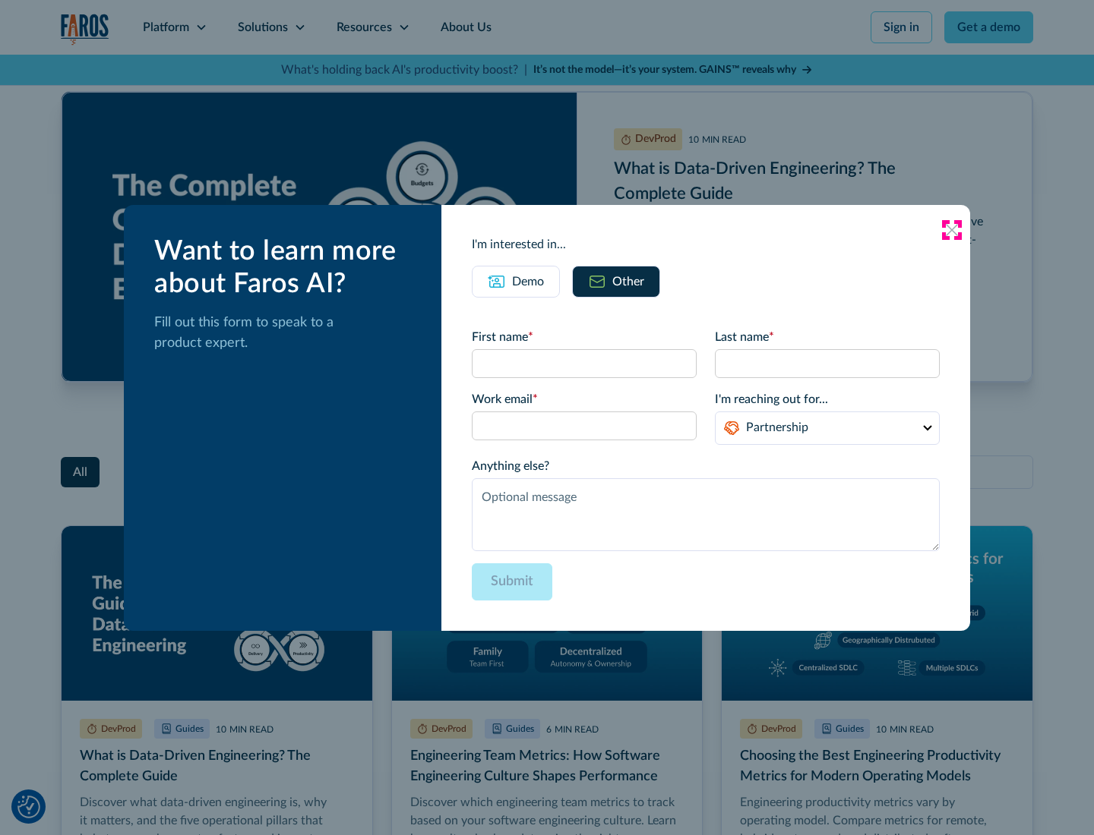
click at [952, 229] on icon at bounding box center [952, 230] width 12 height 12
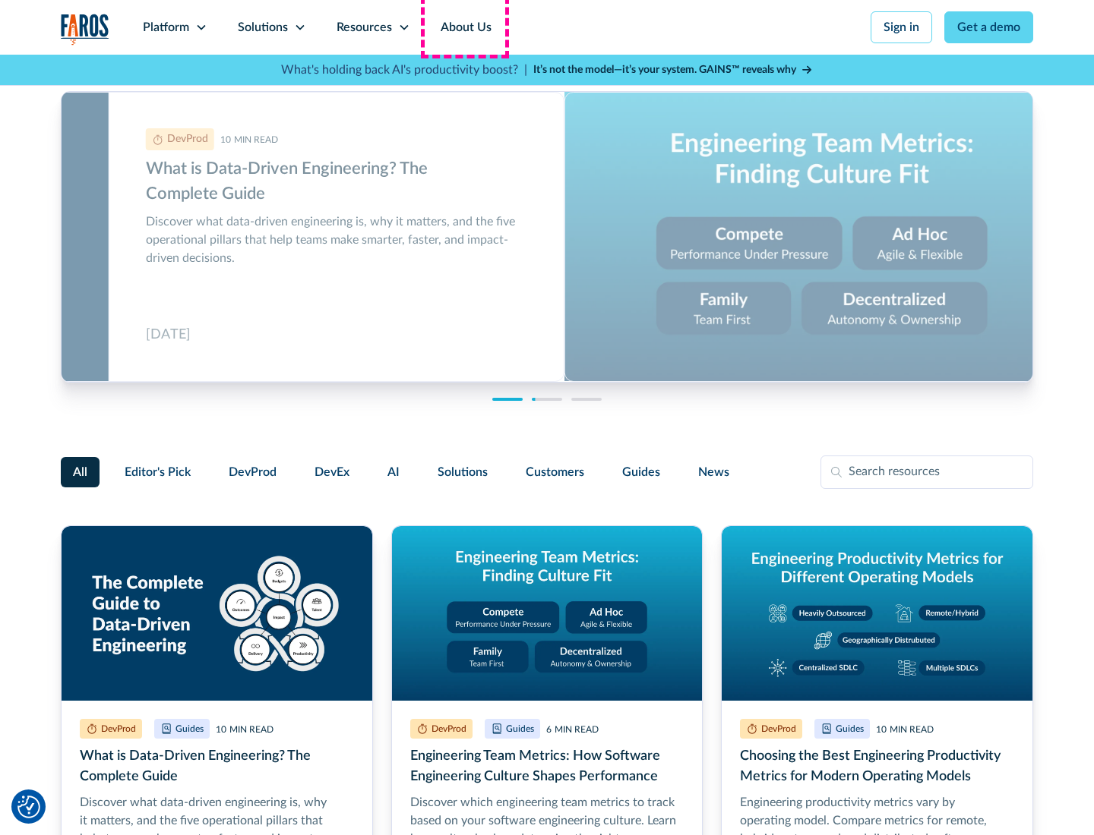
click at [464, 27] on link "About Us" at bounding box center [465, 27] width 81 height 55
